Goal: Transaction & Acquisition: Purchase product/service

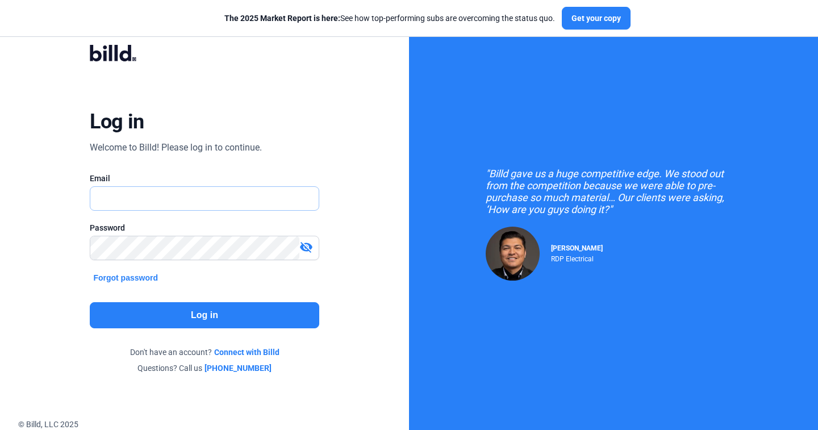
type input "[PERSON_NAME][EMAIL_ADDRESS][DOMAIN_NAME]"
click at [166, 312] on button "Log in" at bounding box center [204, 315] width 229 height 26
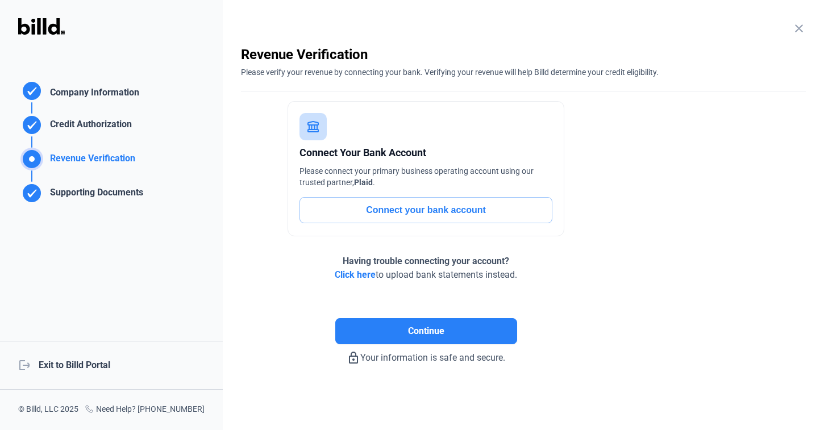
click at [90, 365] on div "logout Exit to Billd Portal" at bounding box center [111, 365] width 223 height 49
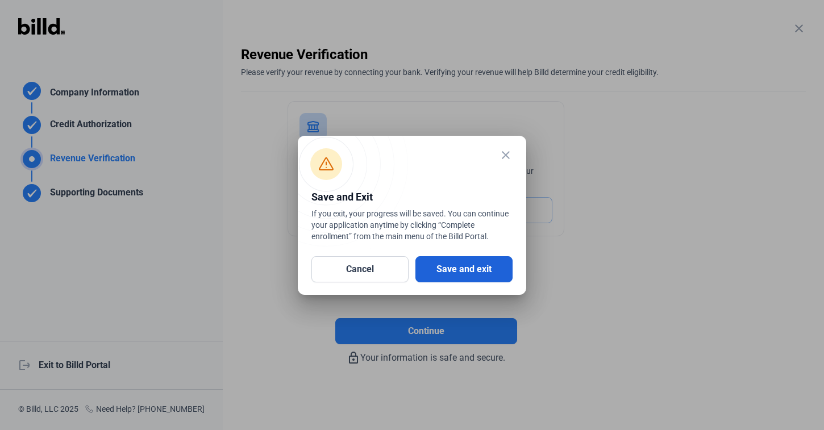
click at [474, 264] on button "Save and exit" at bounding box center [463, 269] width 97 height 26
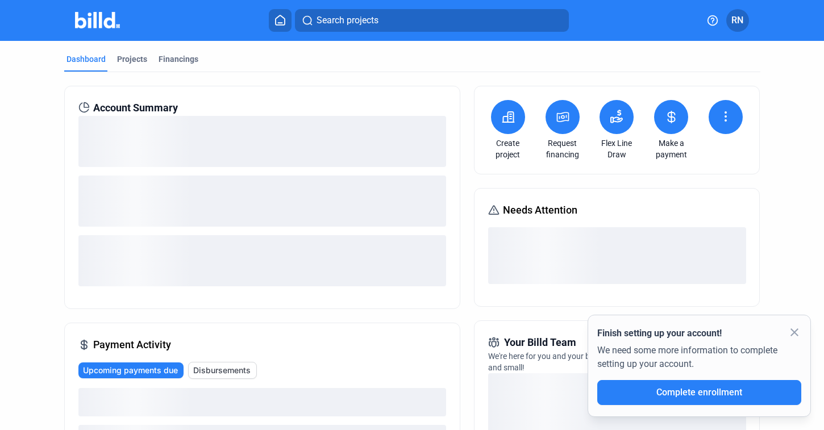
click at [789, 328] on mat-icon "close" at bounding box center [795, 333] width 14 height 14
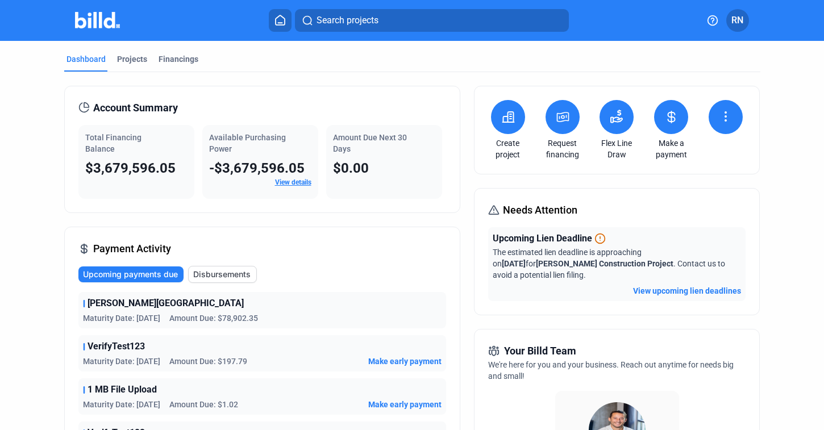
click at [734, 26] on span "RN" at bounding box center [737, 21] width 12 height 14
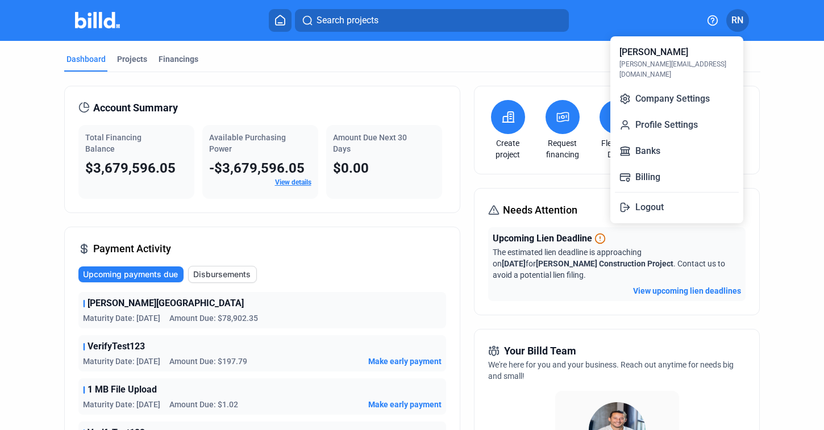
click at [578, 176] on div at bounding box center [412, 215] width 824 height 430
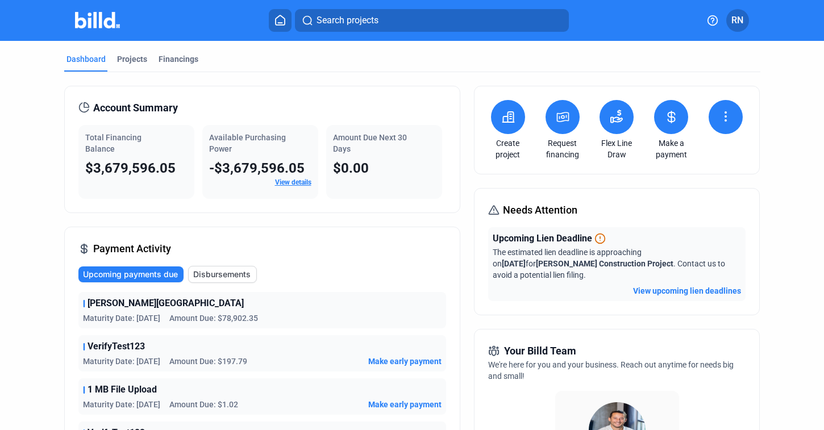
click at [670, 126] on button at bounding box center [671, 117] width 34 height 34
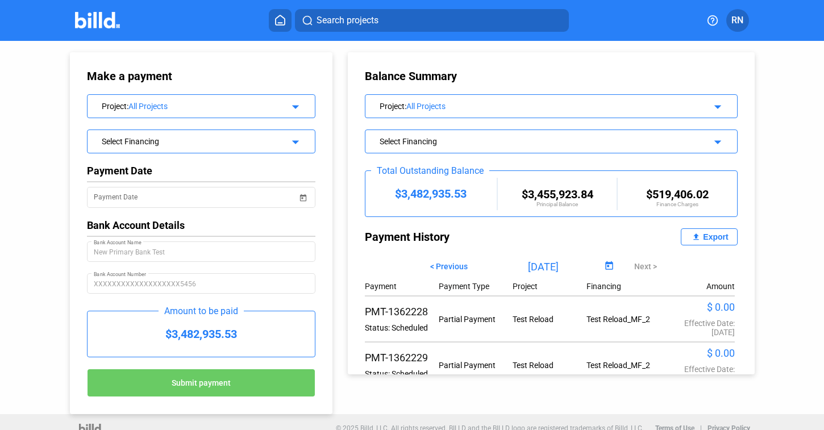
click at [197, 142] on div "Select Financing" at bounding box center [191, 140] width 179 height 11
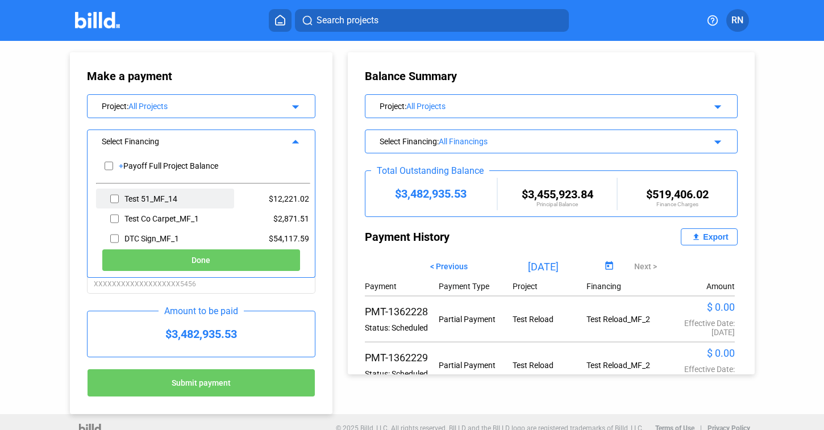
click at [110, 199] on input "checkbox" at bounding box center [114, 198] width 9 height 17
checkbox input "true"
click at [145, 260] on button "Done" at bounding box center [201, 260] width 199 height 23
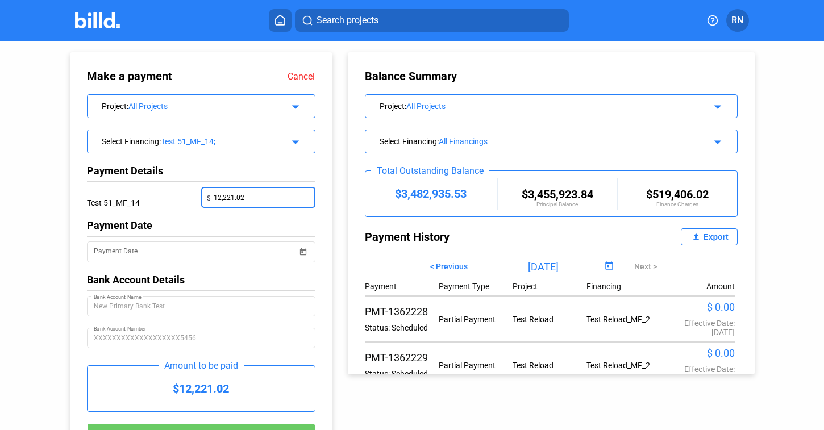
click at [248, 199] on input "12,221.02" at bounding box center [261, 197] width 95 height 16
type input "1"
type input "100.00"
click at [205, 219] on div "Payment Date" at bounding box center [201, 225] width 228 height 12
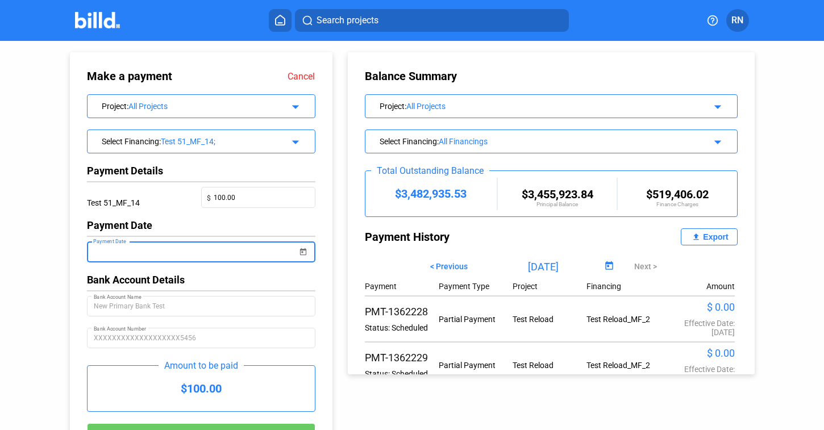
click at [205, 249] on input "Payment Date" at bounding box center [196, 252] width 204 height 14
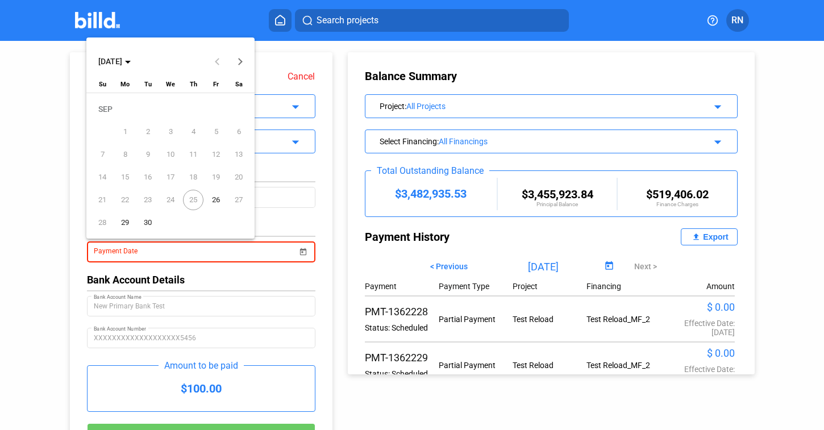
click at [212, 199] on span "26" at bounding box center [216, 200] width 20 height 20
type input "[DATE]"
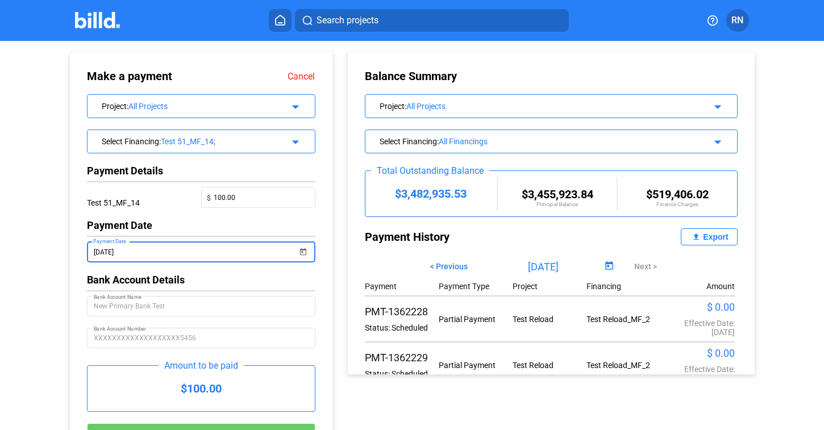
scroll to position [45, 0]
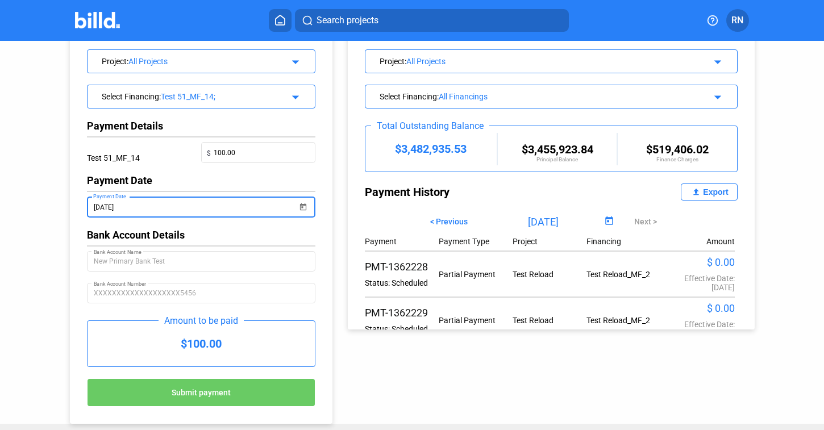
click at [198, 389] on span "Submit payment" at bounding box center [201, 392] width 59 height 9
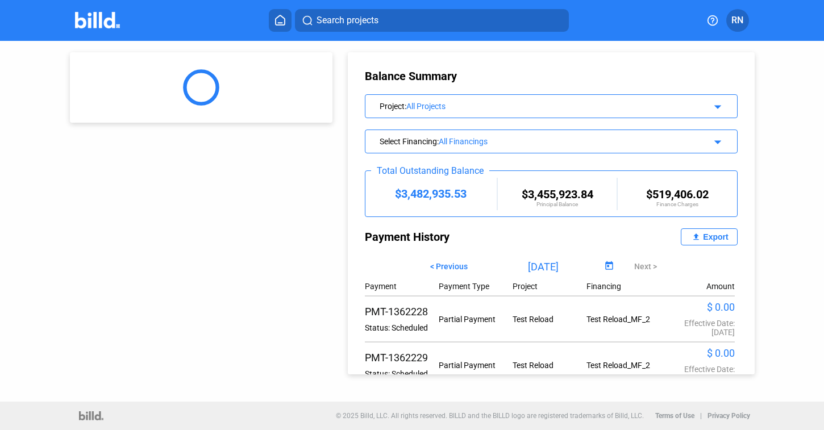
scroll to position [0, 0]
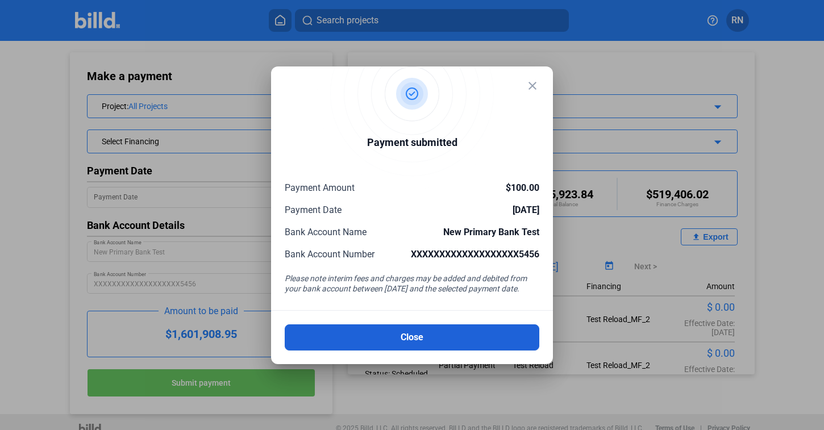
click at [490, 341] on button "Close" at bounding box center [412, 337] width 255 height 26
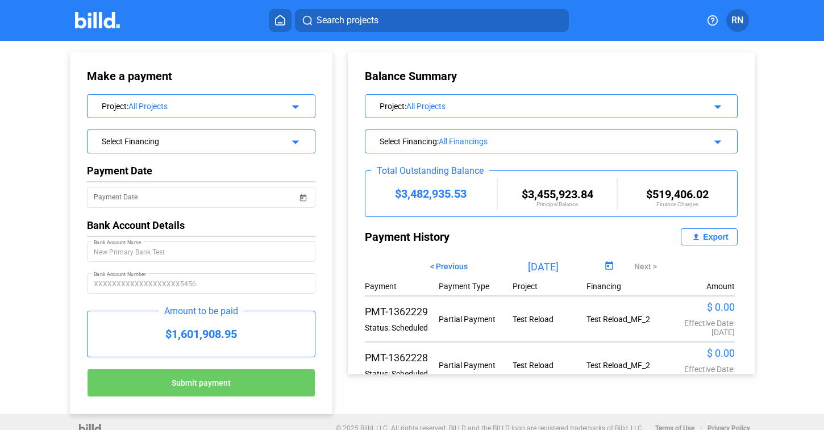
click at [281, 21] on icon at bounding box center [279, 20] width 11 height 11
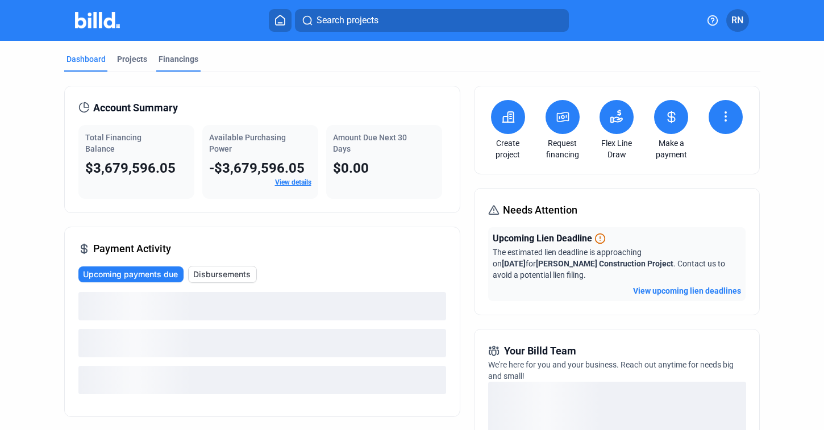
click at [189, 60] on div "Financings" at bounding box center [179, 58] width 40 height 11
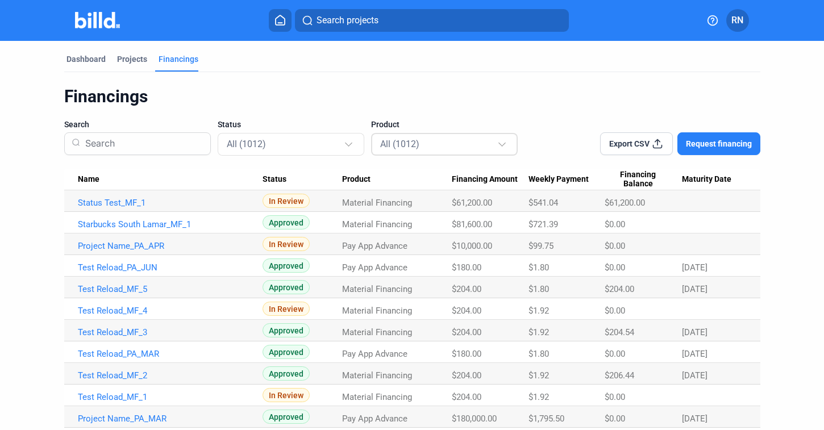
click at [429, 149] on div "All (1012)" at bounding box center [438, 143] width 117 height 15
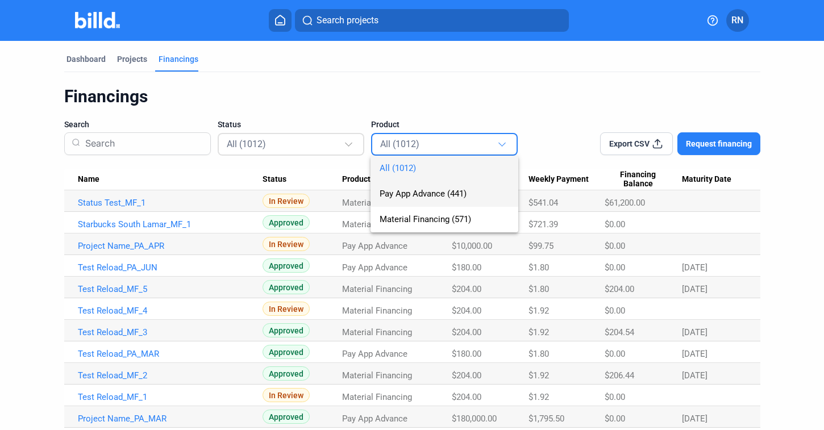
drag, startPoint x: 429, startPoint y: 199, endPoint x: 339, endPoint y: 153, distance: 101.4
click at [429, 199] on span "Pay App Advance (441)" at bounding box center [445, 194] width 130 height 26
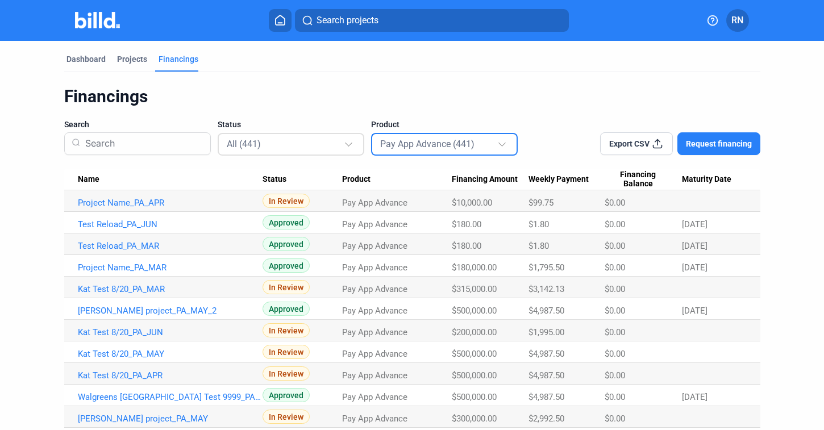
click at [329, 148] on div "All (441)" at bounding box center [285, 143] width 117 height 15
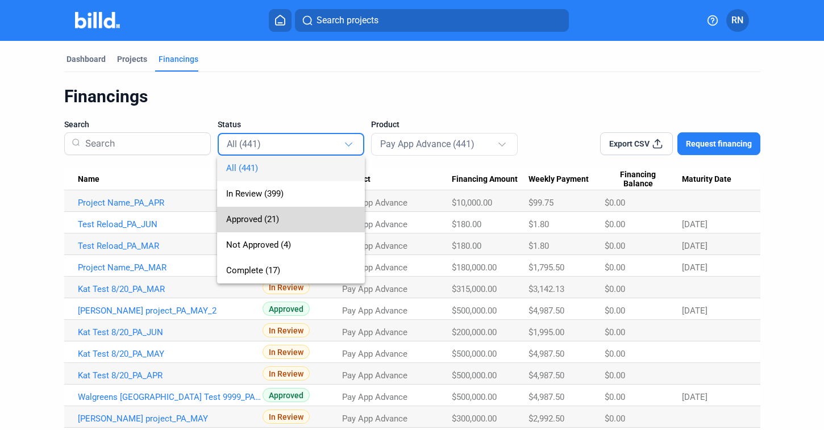
click at [323, 225] on span "Approved (21)" at bounding box center [291, 220] width 130 height 26
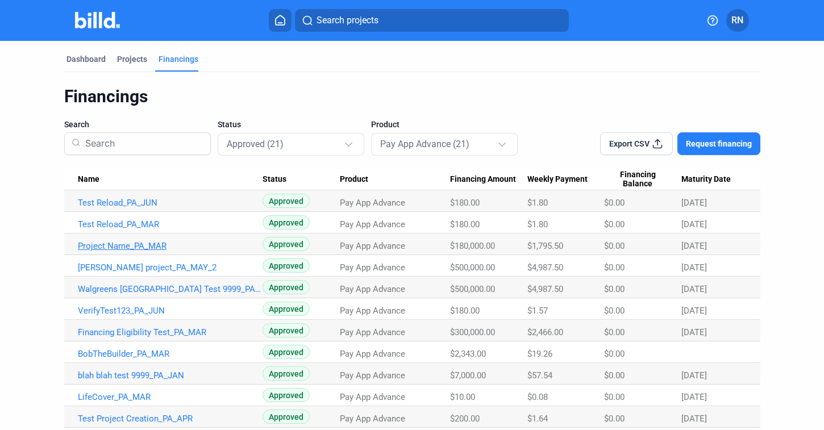
click at [135, 247] on link "Project Name_PA_MAR" at bounding box center [170, 246] width 185 height 10
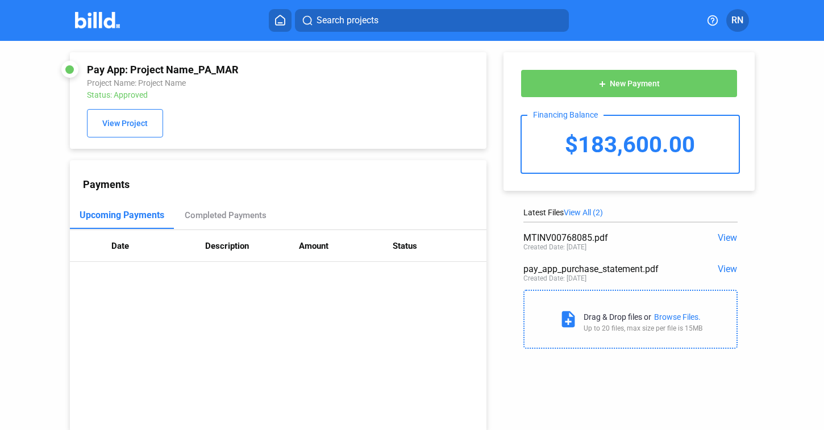
click at [632, 97] on button "add New Payment" at bounding box center [628, 83] width 217 height 28
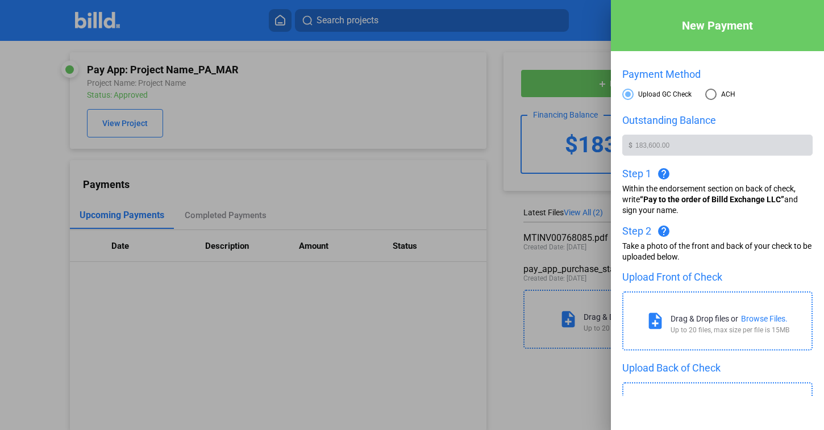
click at [737, 320] on div "Drag & Drop files or Browse Files." at bounding box center [728, 318] width 117 height 9
click at [743, 318] on div "Browse Files." at bounding box center [764, 318] width 47 height 9
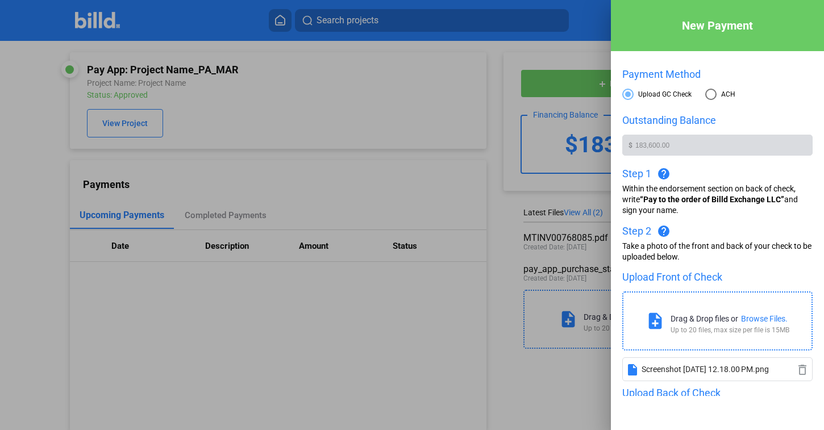
scroll to position [145, 0]
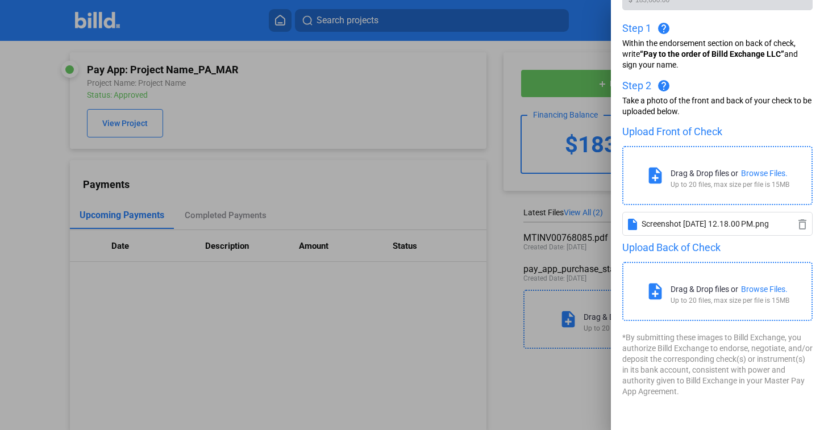
click at [749, 290] on div "Browse Files." at bounding box center [764, 289] width 47 height 9
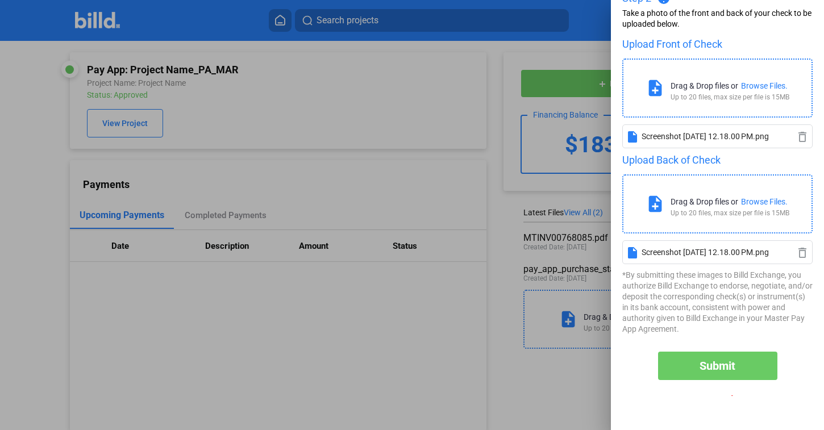
scroll to position [252, 0]
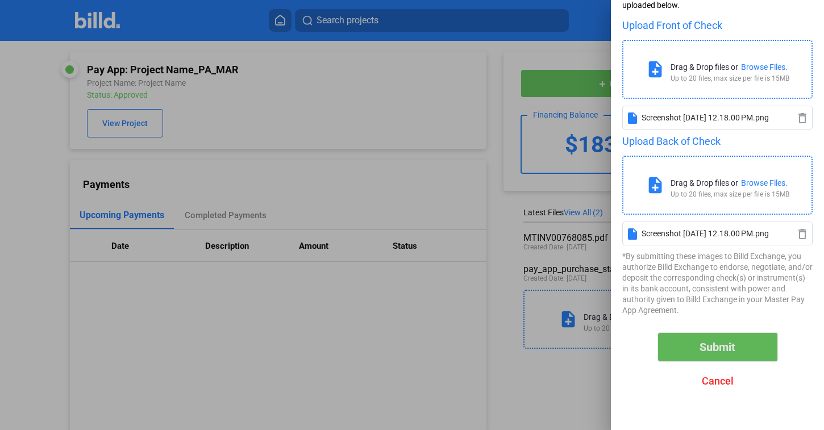
click at [707, 344] on span "Submit" at bounding box center [717, 347] width 36 height 14
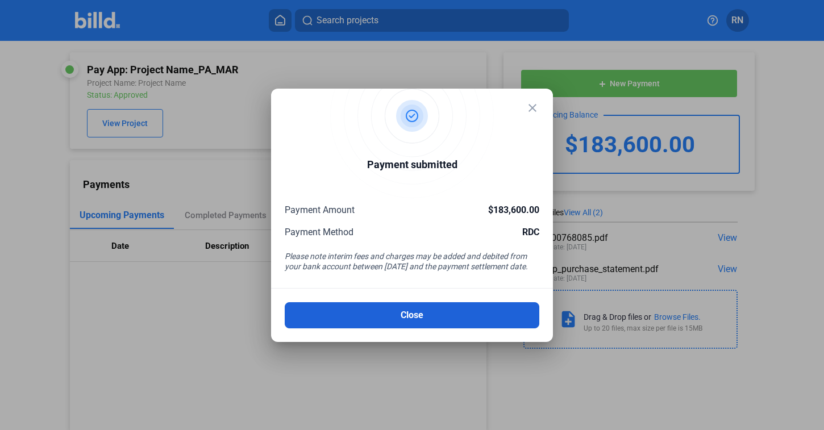
click at [475, 311] on button "Close" at bounding box center [412, 315] width 255 height 26
